Goal: Find specific page/section

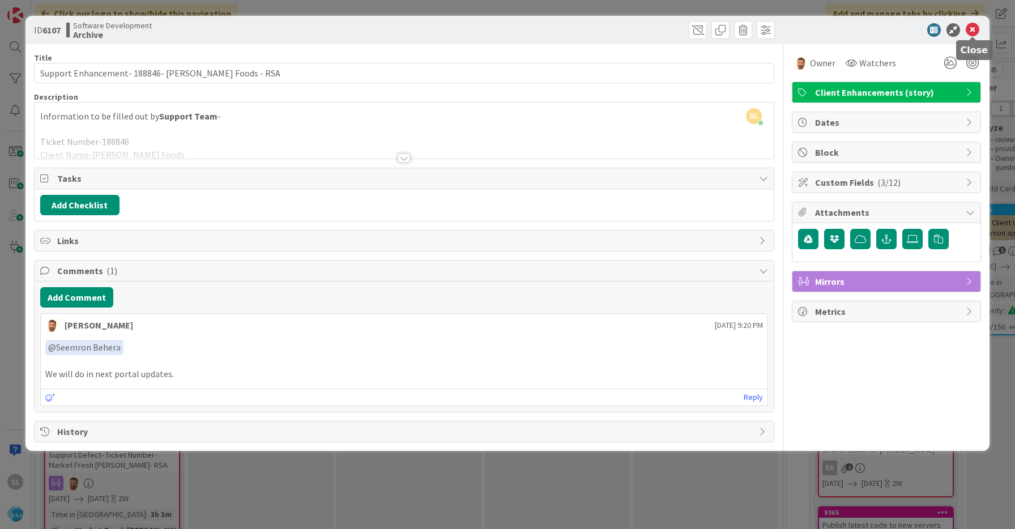
click at [975, 29] on icon at bounding box center [973, 30] width 14 height 14
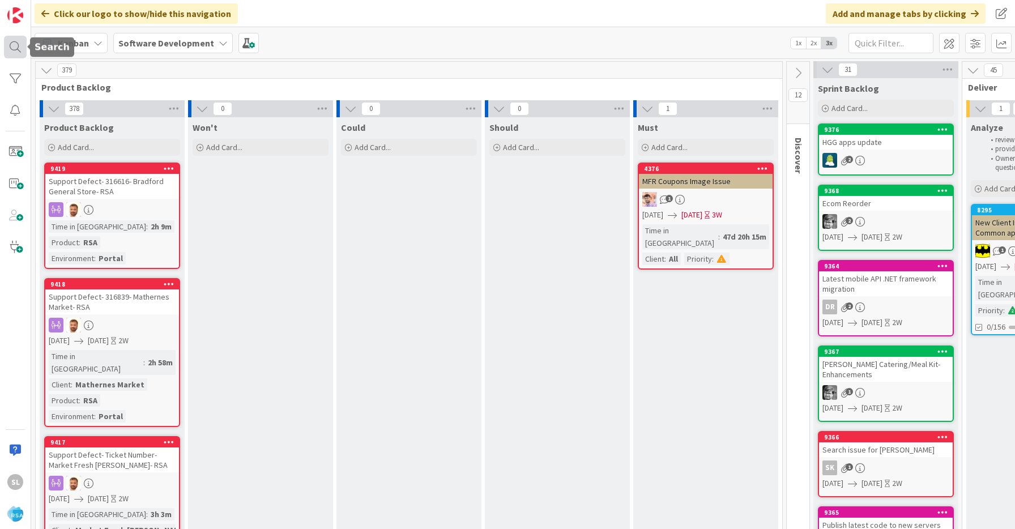
click at [11, 46] on div at bounding box center [15, 47] width 23 height 23
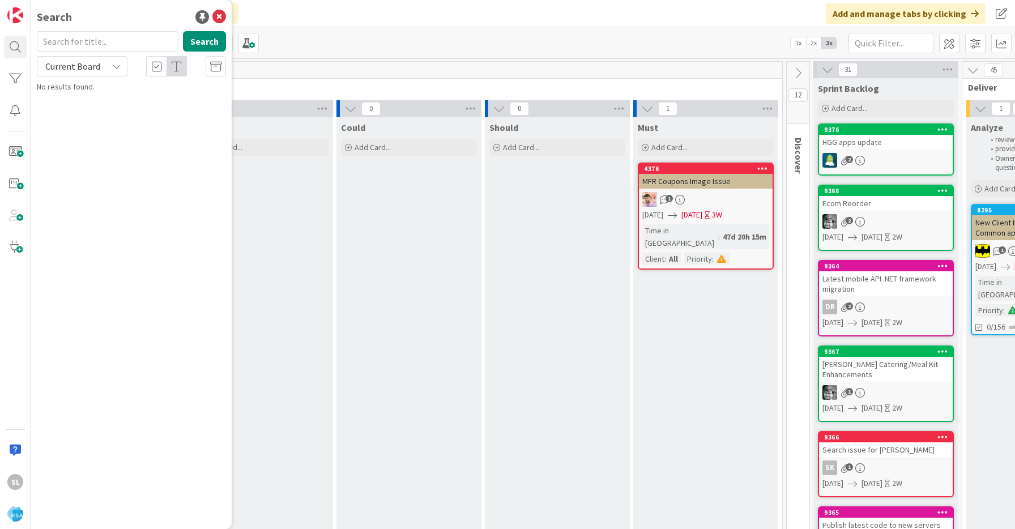
click at [115, 42] on input "text" at bounding box center [108, 41] width 142 height 20
type input "9268"
click at [170, 110] on p "Support Enhancement- 311827 - Edwards Food Giant - Picker App - AOG" at bounding box center [139, 106] width 173 height 24
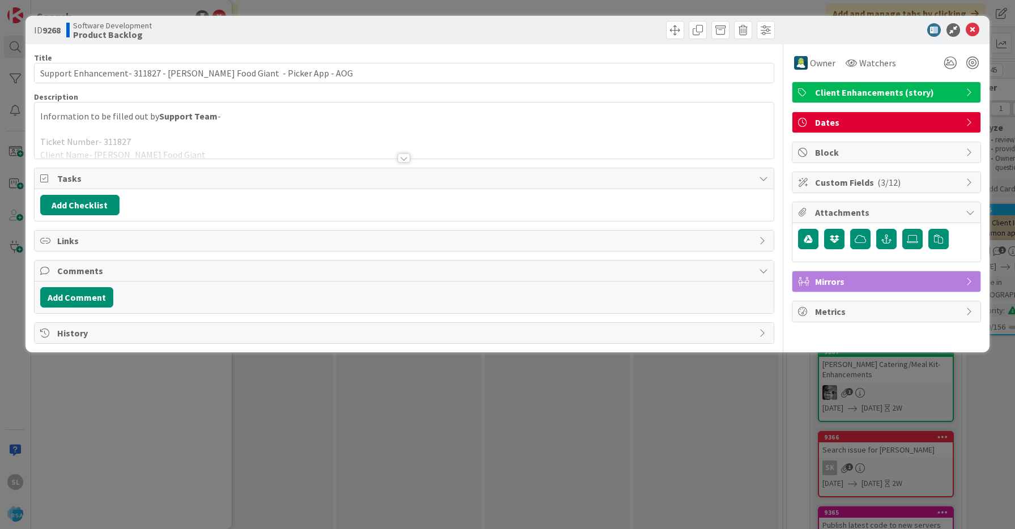
click at [408, 155] on div at bounding box center [404, 158] width 12 height 9
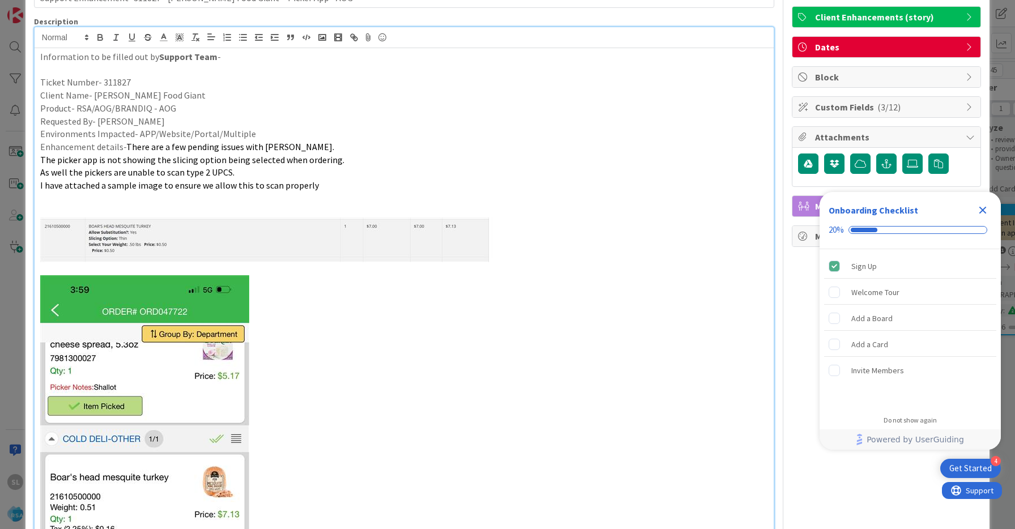
click at [983, 209] on icon "Close Checklist" at bounding box center [982, 210] width 7 height 7
